Goal: Check status: Check status

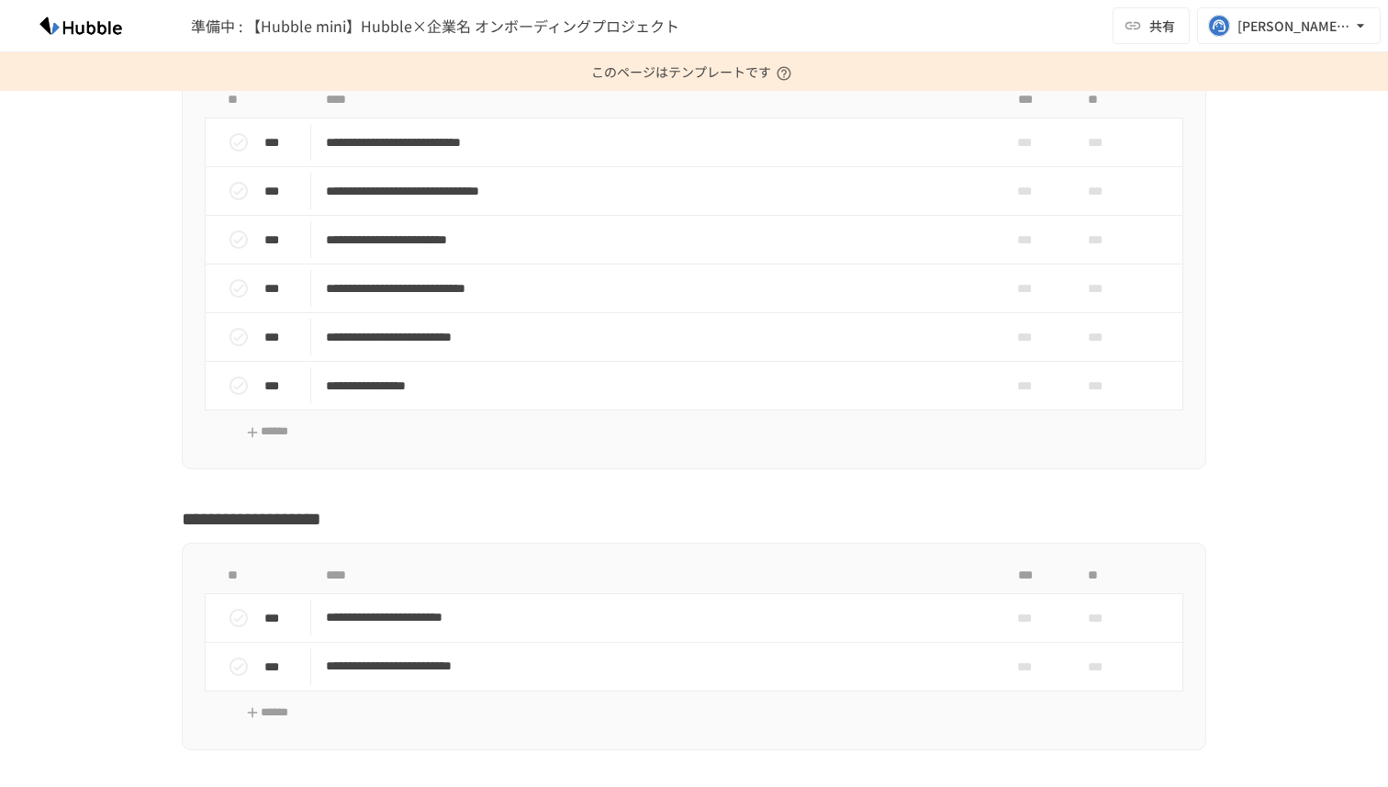
scroll to position [3378, 0]
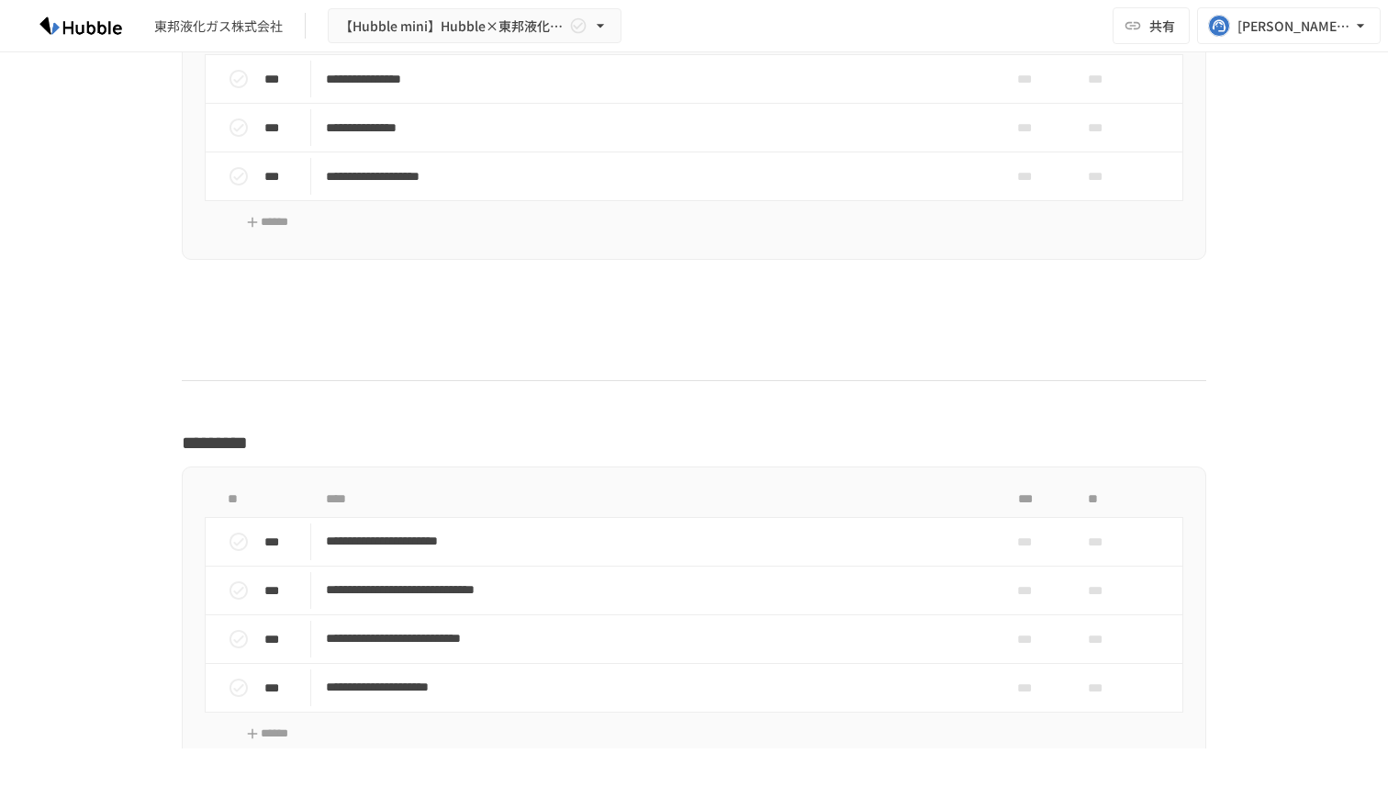
scroll to position [3121, 0]
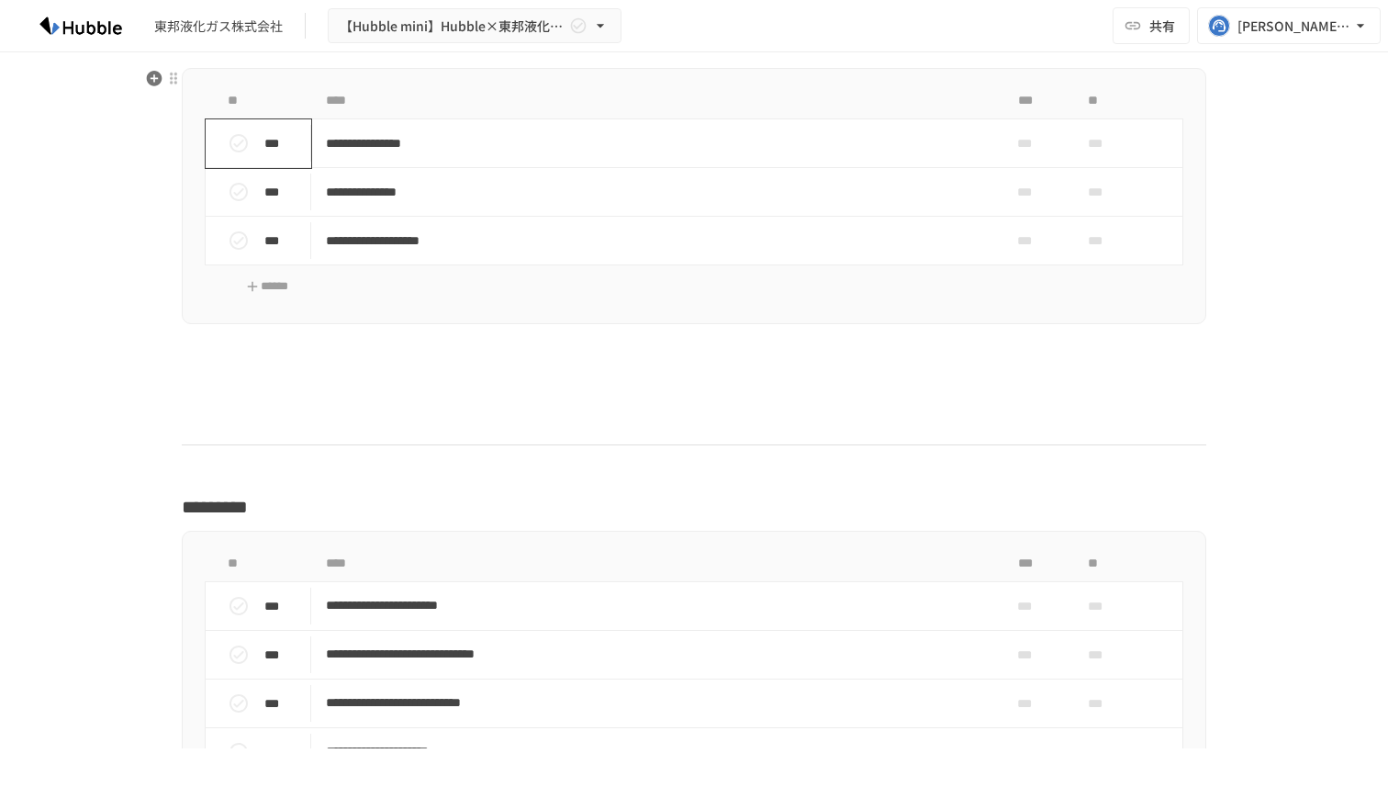
click at [235, 142] on icon "status" at bounding box center [239, 143] width 22 height 22
click at [240, 192] on icon "status" at bounding box center [238, 192] width 18 height 18
click at [240, 238] on icon "status" at bounding box center [239, 240] width 22 height 22
